Goal: Information Seeking & Learning: Learn about a topic

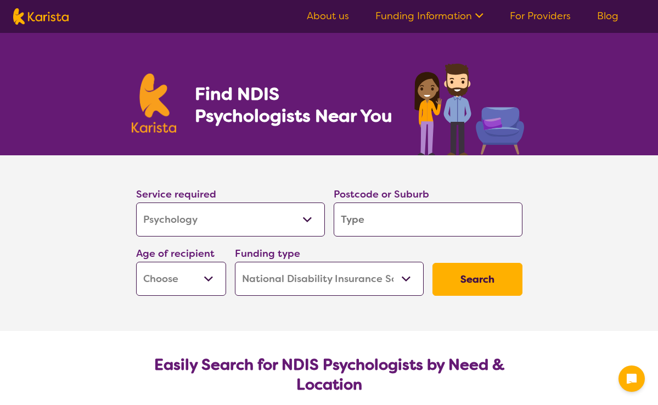
select select "Psychology"
select select "NDIS"
select select "Psychology"
select select "NDIS"
click at [368, 221] on input "search" at bounding box center [428, 220] width 189 height 34
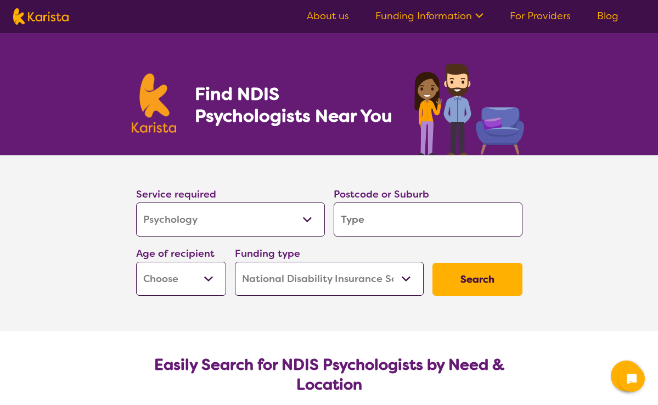
type input "6"
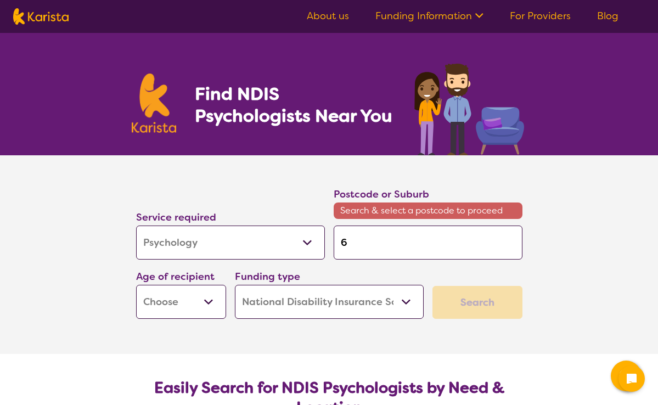
type input "62"
type input "623"
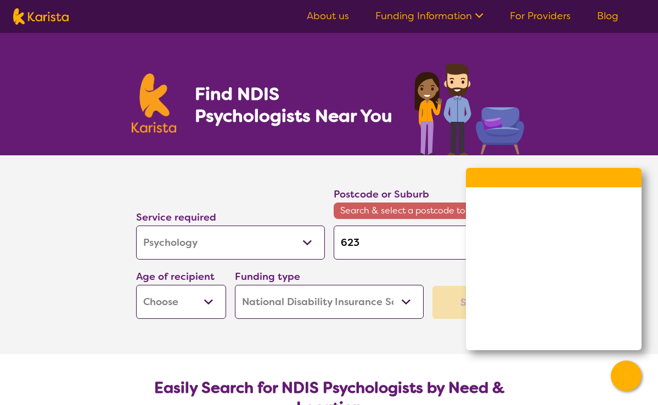
type input "6230"
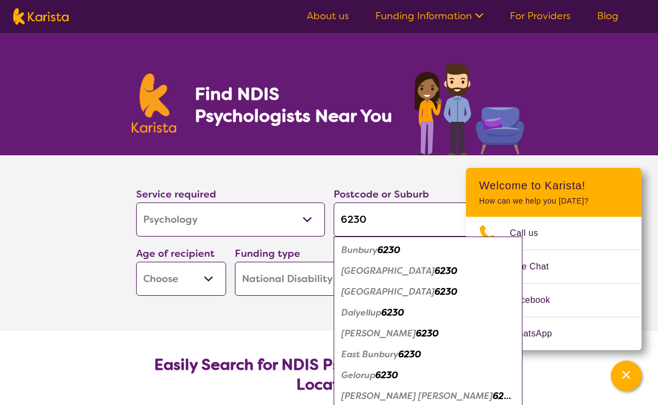
type input "6230"
click at [385, 251] on em "6230" at bounding box center [389, 250] width 23 height 12
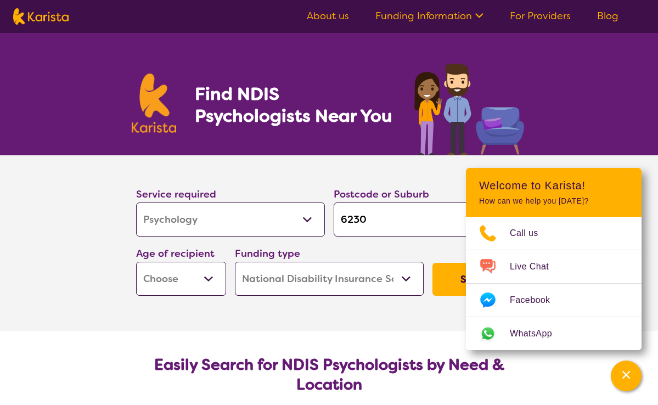
click at [435, 305] on section "Service required Allied Health Assistant Assessment ([MEDICAL_DATA] or [MEDICAL…" at bounding box center [329, 243] width 439 height 176
click at [439, 162] on section "Service required Allied Health Assistant Assessment ([MEDICAL_DATA] or [MEDICAL…" at bounding box center [330, 227] width 422 height 145
select select "AS"
click at [457, 278] on button "Search" at bounding box center [478, 279] width 90 height 33
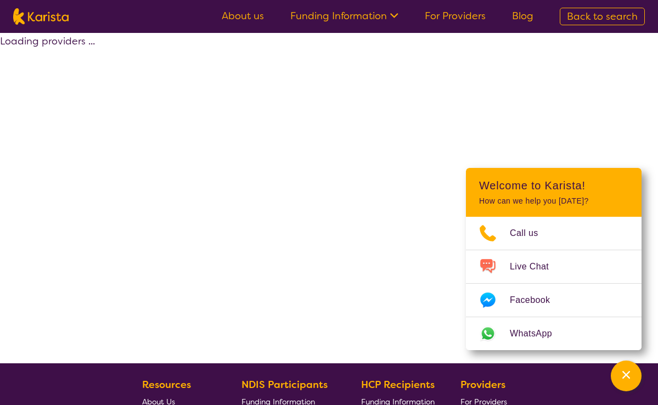
select select "by_score"
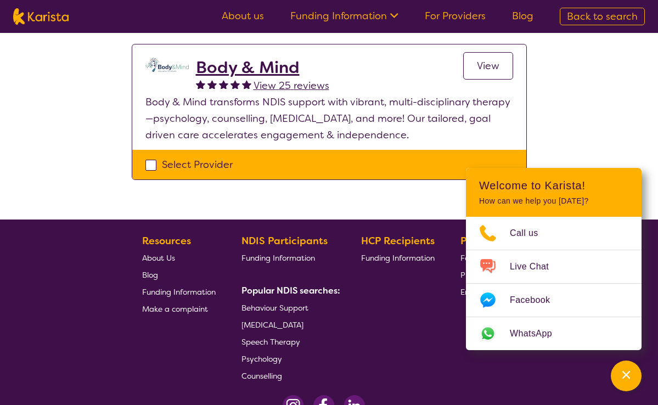
scroll to position [428, 0]
click at [491, 67] on span "View" at bounding box center [488, 65] width 23 height 13
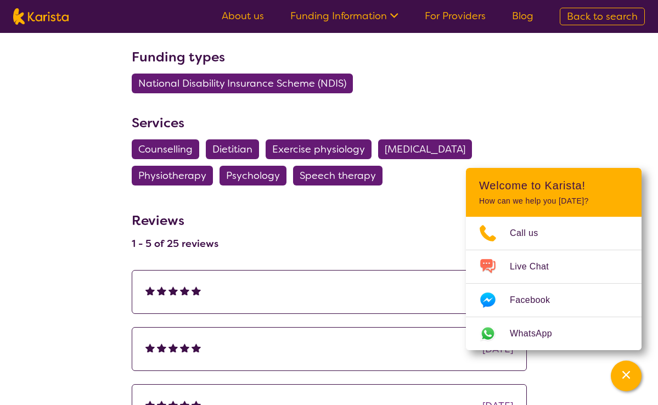
click at [171, 139] on span "Counselling" at bounding box center [165, 149] width 54 height 20
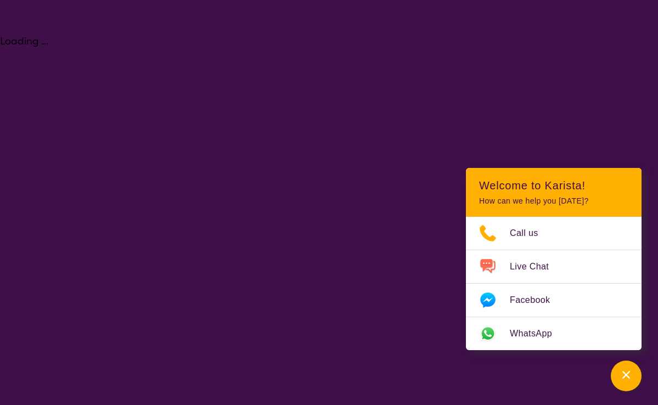
select select "Counselling"
select select "AS"
select select "NDIS"
select select "Counselling"
select select "AS"
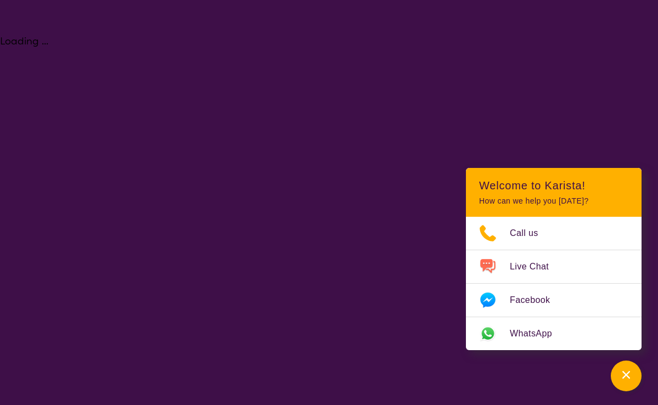
select select "NDIS"
